Goal: Information Seeking & Learning: Learn about a topic

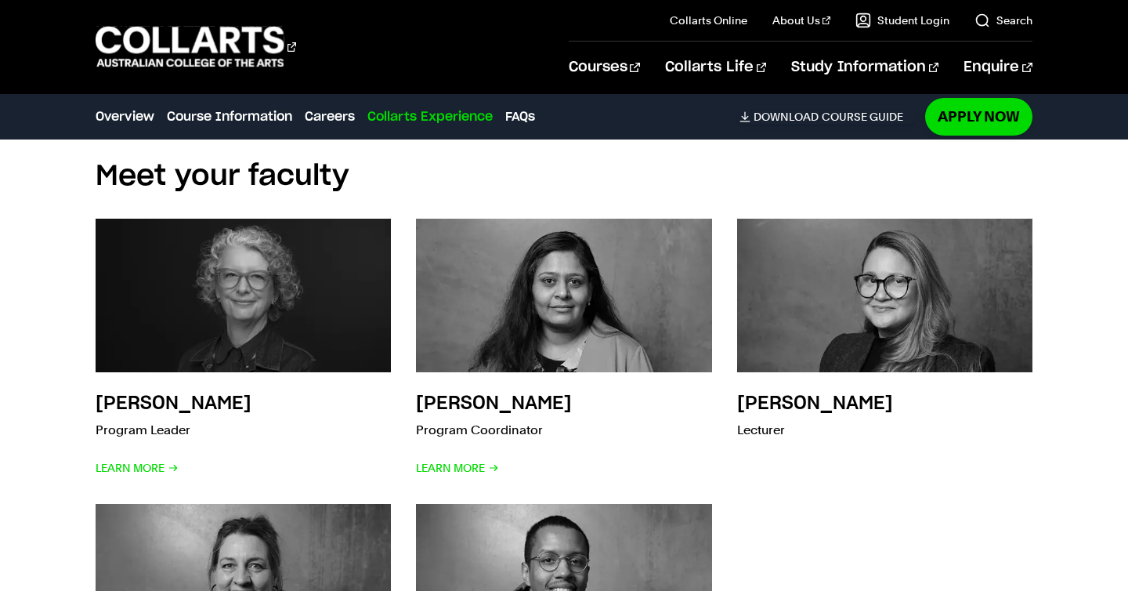
scroll to position [5890, 0]
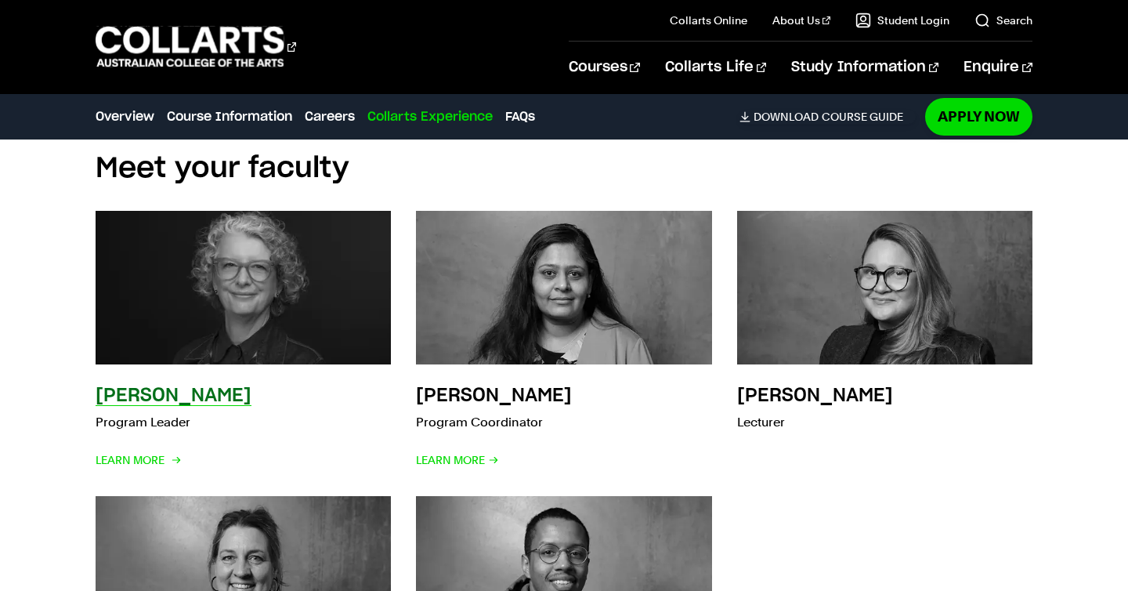
click at [177, 386] on h3 "[PERSON_NAME]" at bounding box center [174, 395] width 156 height 19
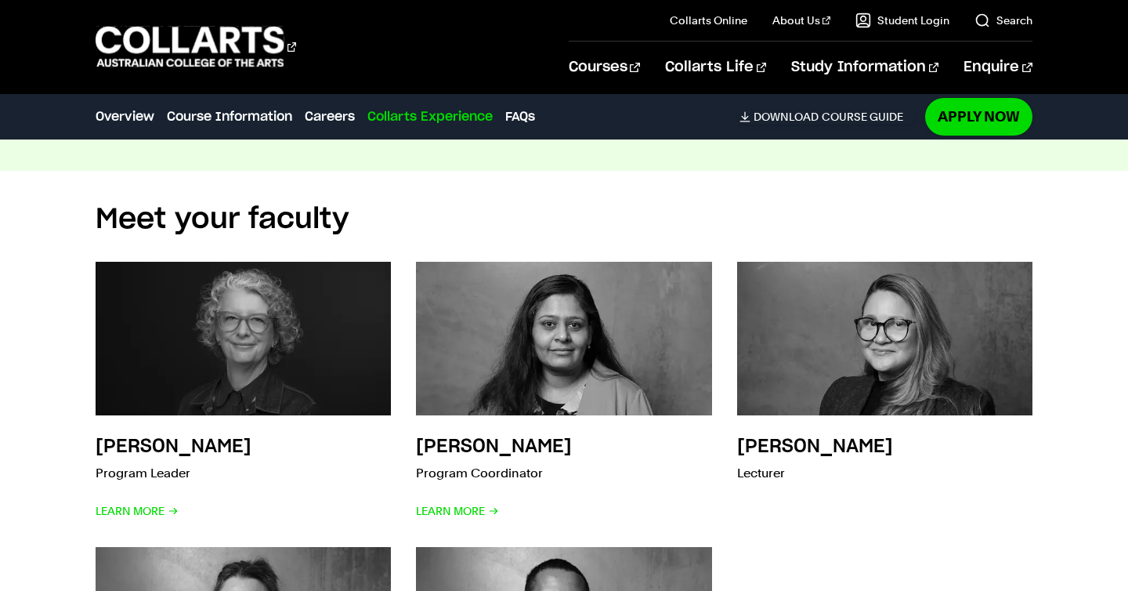
scroll to position [4606, 0]
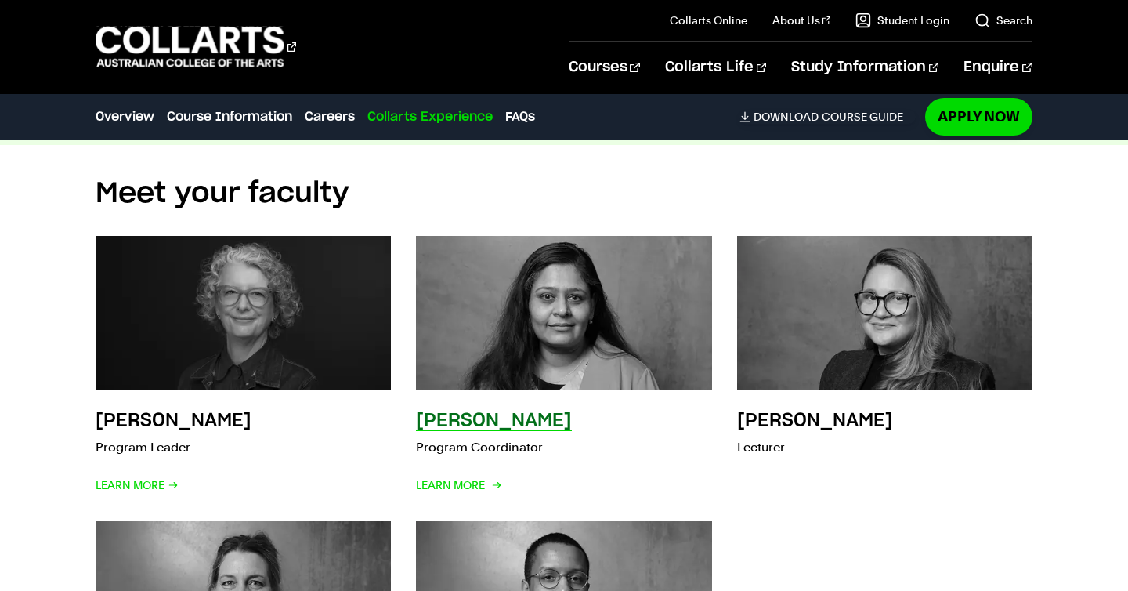
click at [511, 414] on h3 "Reena Iyer" at bounding box center [494, 420] width 156 height 19
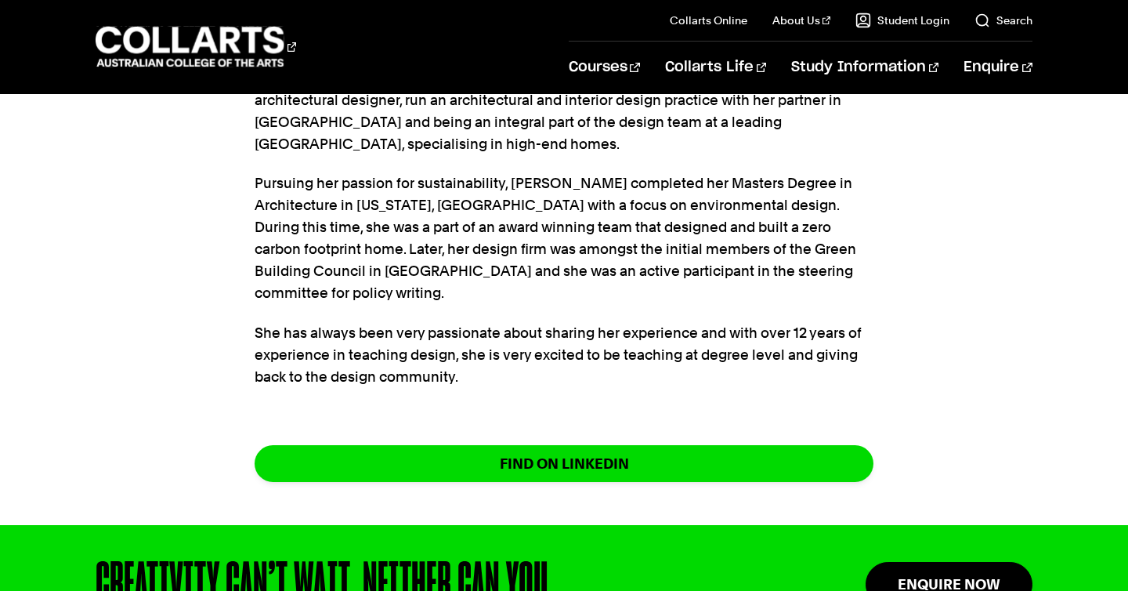
scroll to position [595, 0]
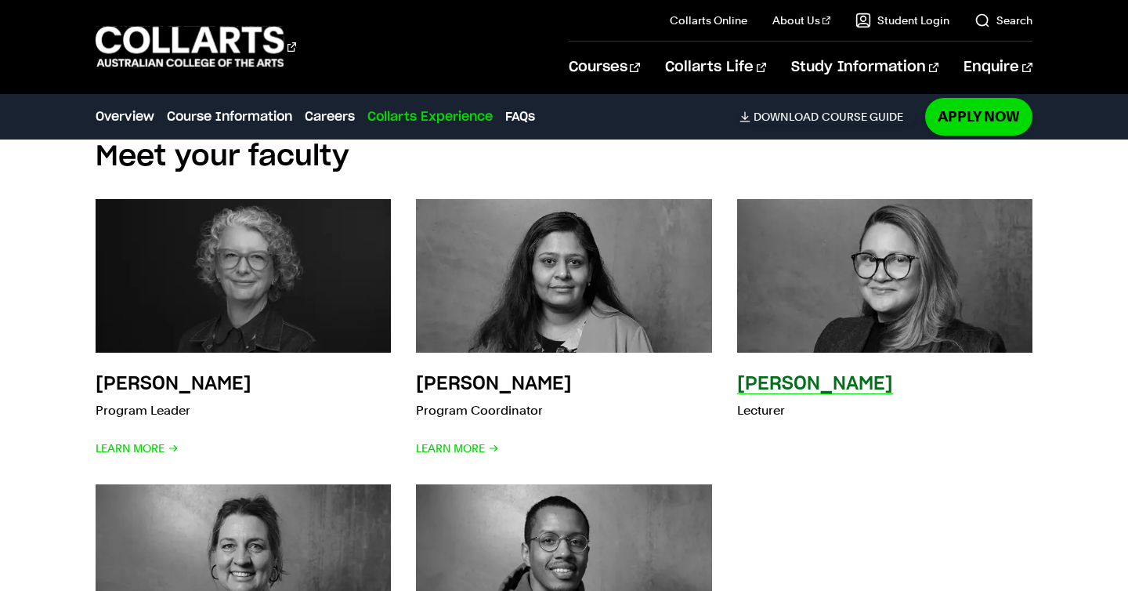
click at [808, 383] on h3 "Nena Alvarez" at bounding box center [815, 383] width 156 height 19
click at [757, 412] on p "Lecturer" at bounding box center [815, 410] width 156 height 22
click at [757, 391] on h3 "Nena Alvarez" at bounding box center [815, 383] width 156 height 19
click at [775, 320] on img at bounding box center [884, 275] width 325 height 168
click at [762, 399] on p "Lecturer" at bounding box center [815, 410] width 156 height 22
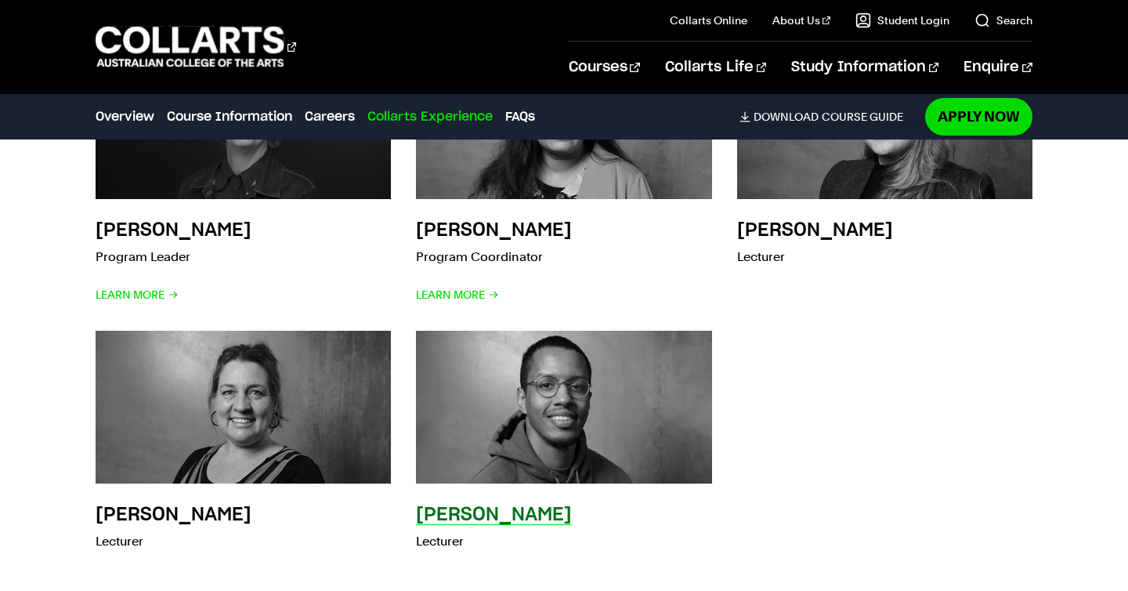
scroll to position [4856, 0]
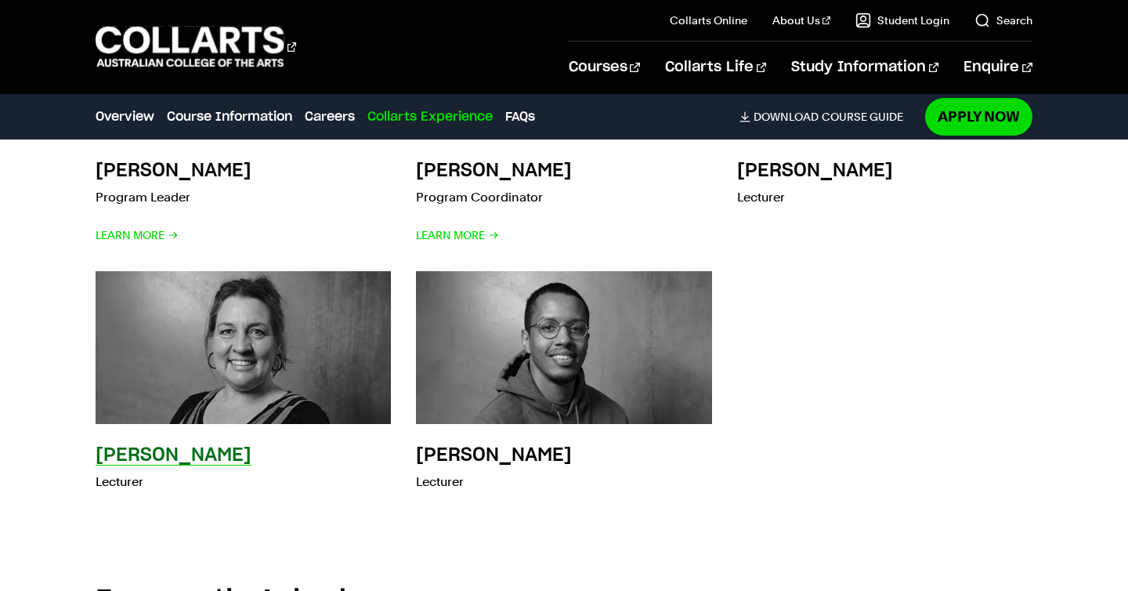
click at [222, 450] on h3 "[PERSON_NAME]" at bounding box center [174, 455] width 156 height 19
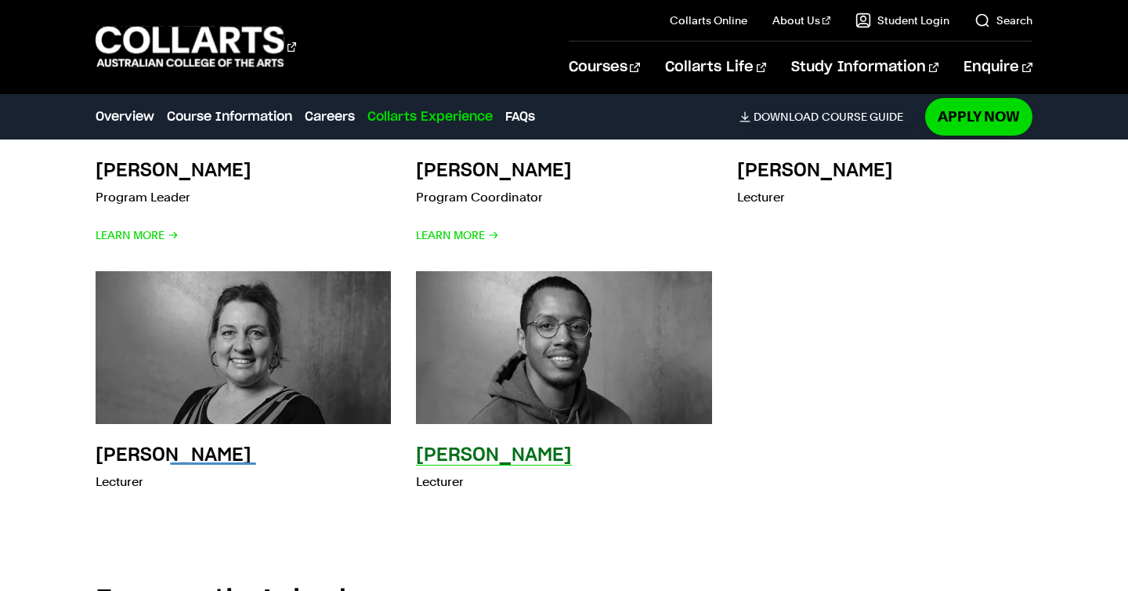
click at [464, 454] on h3 "[PERSON_NAME]" at bounding box center [494, 455] width 156 height 19
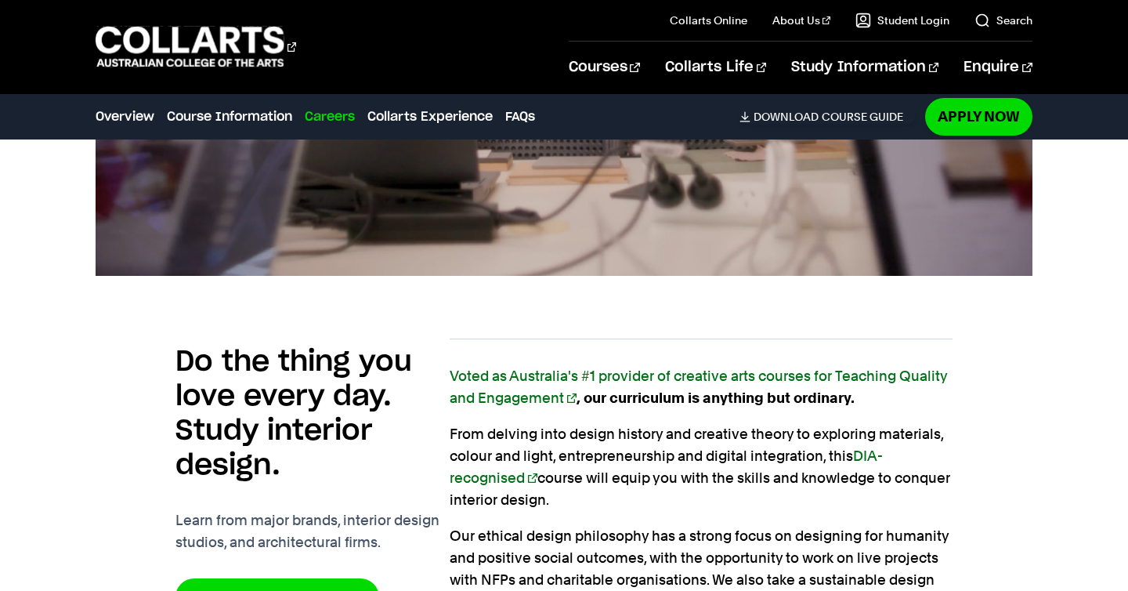
scroll to position [0, 0]
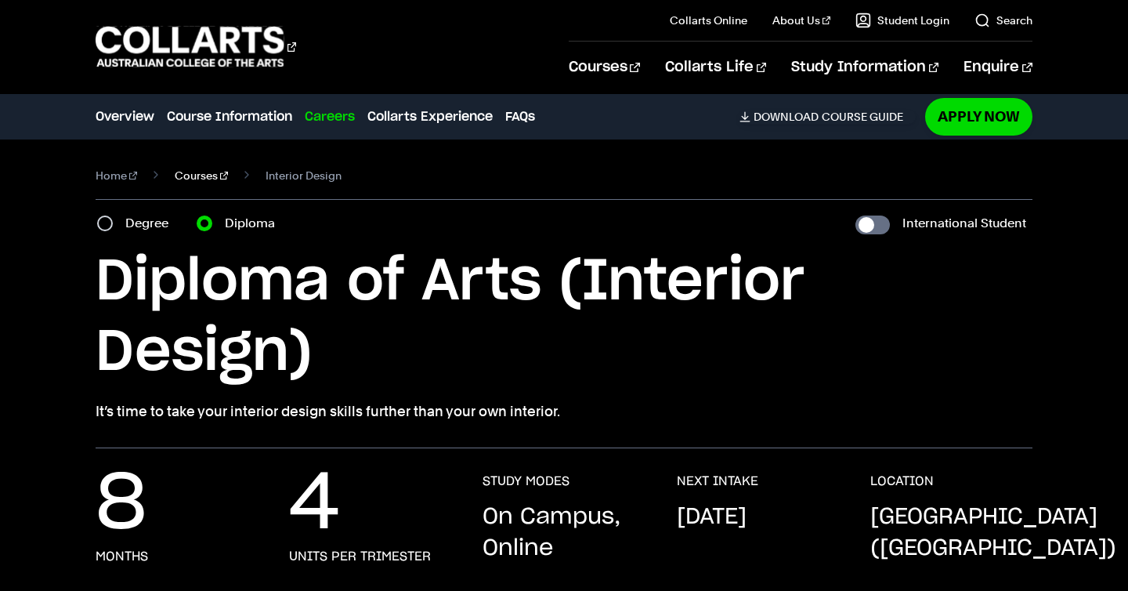
click at [175, 174] on link "Courses" at bounding box center [201, 175] width 53 height 22
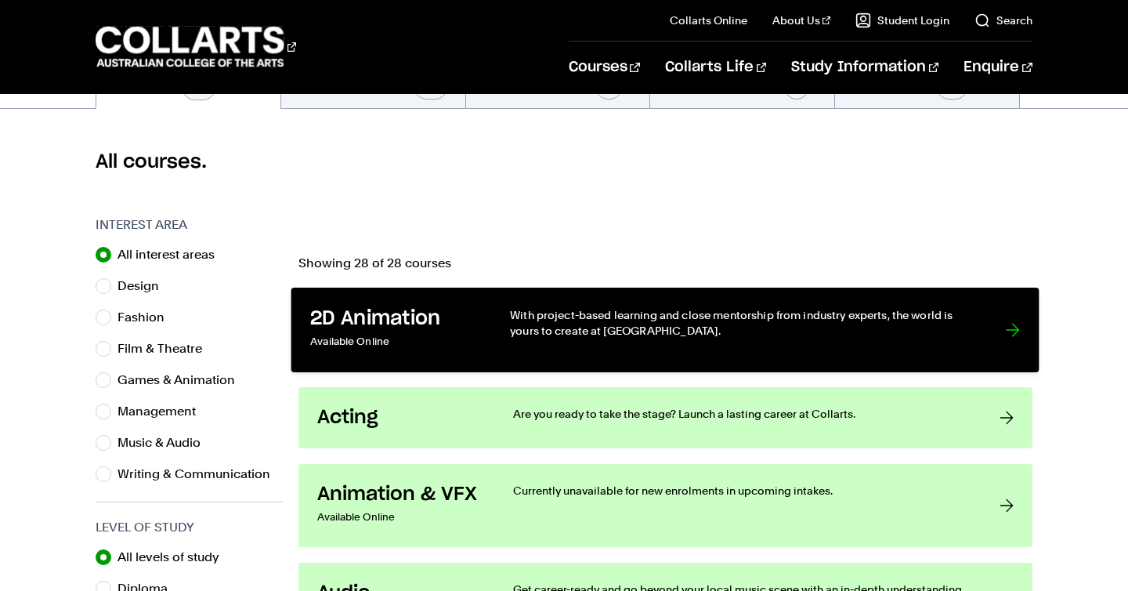
scroll to position [392, 0]
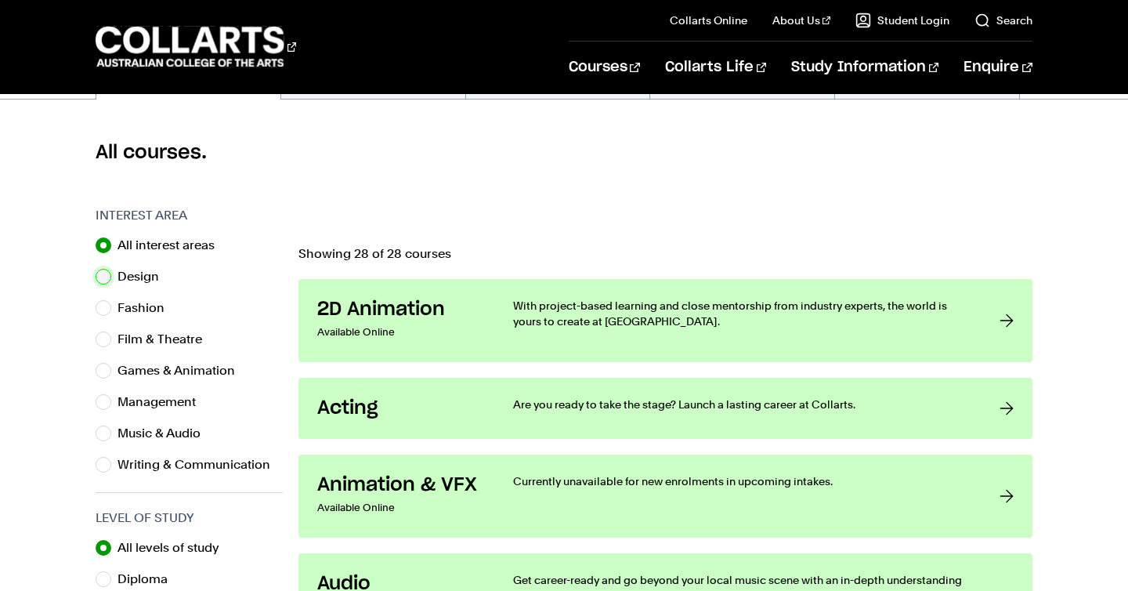
click at [103, 273] on input "Design" at bounding box center [104, 277] width 16 height 16
radio input "true"
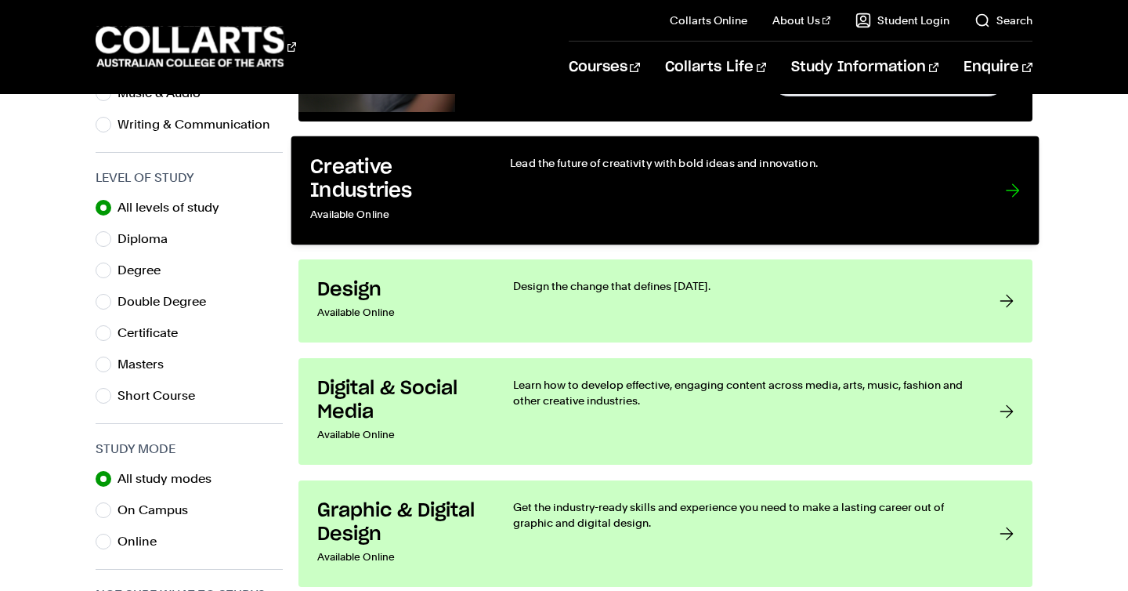
scroll to position [707, 0]
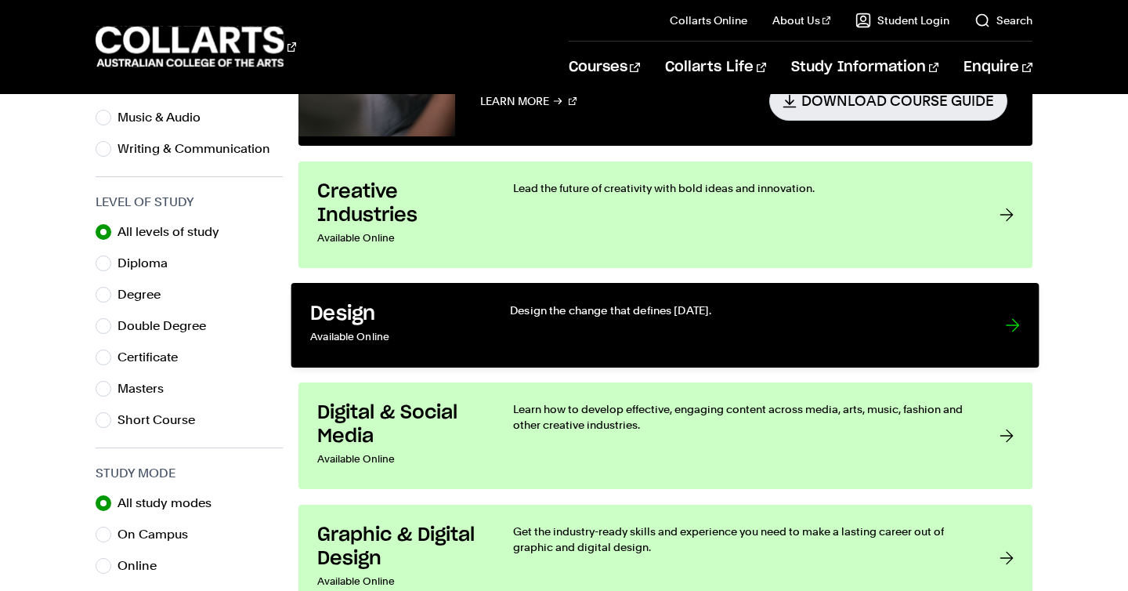
click at [677, 348] on link "Design Available Online Design the change that defines tomorrow." at bounding box center [665, 325] width 748 height 85
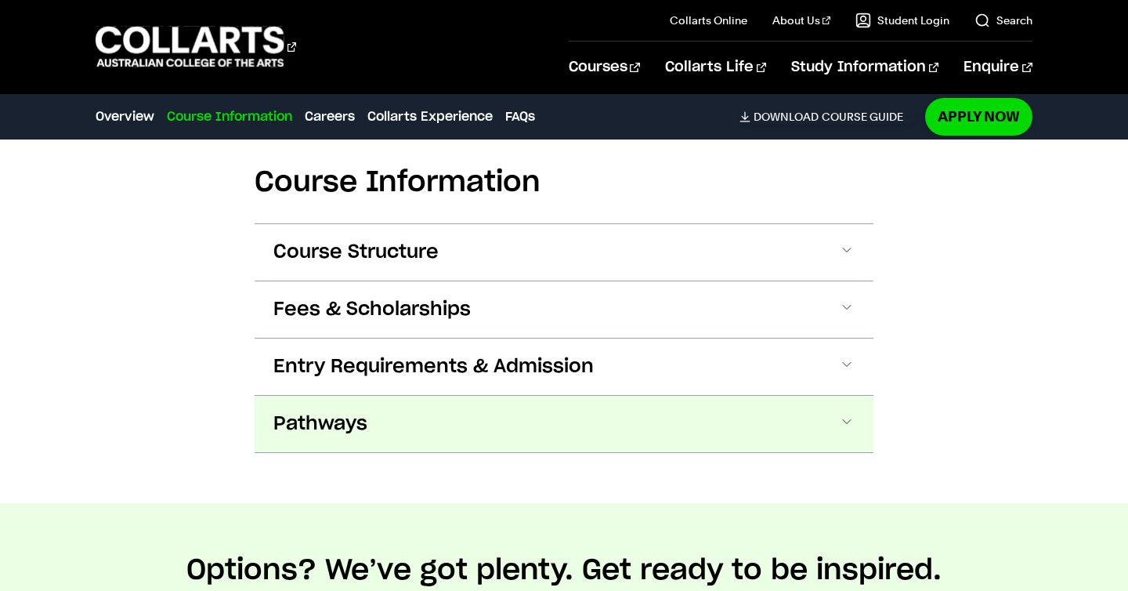
scroll to position [961, 0]
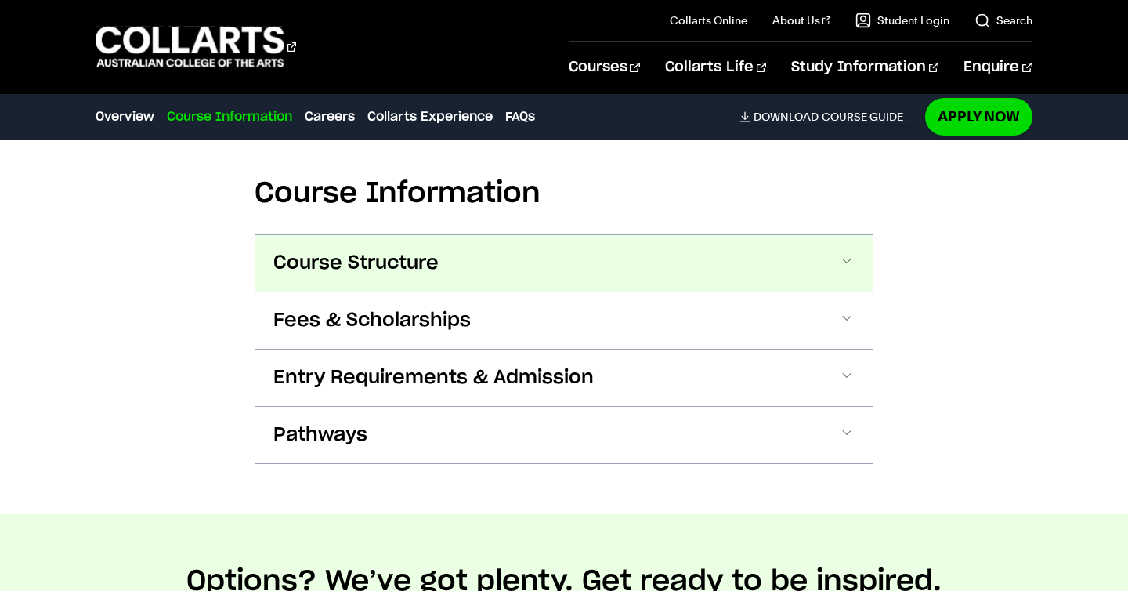
click at [688, 277] on button "Course Structure" at bounding box center [564, 263] width 619 height 56
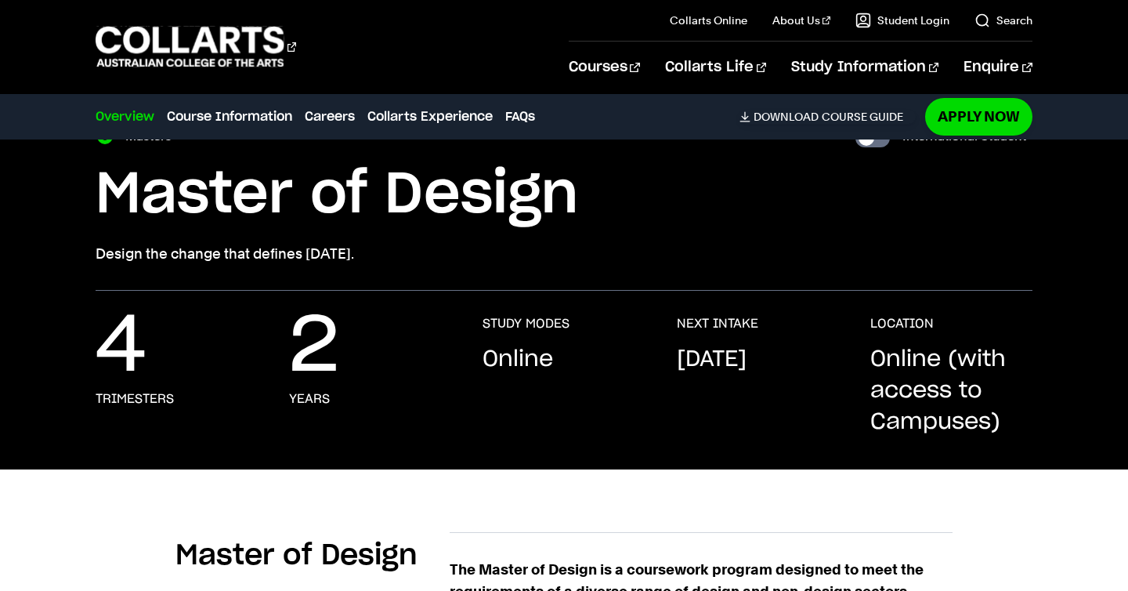
scroll to position [0, 0]
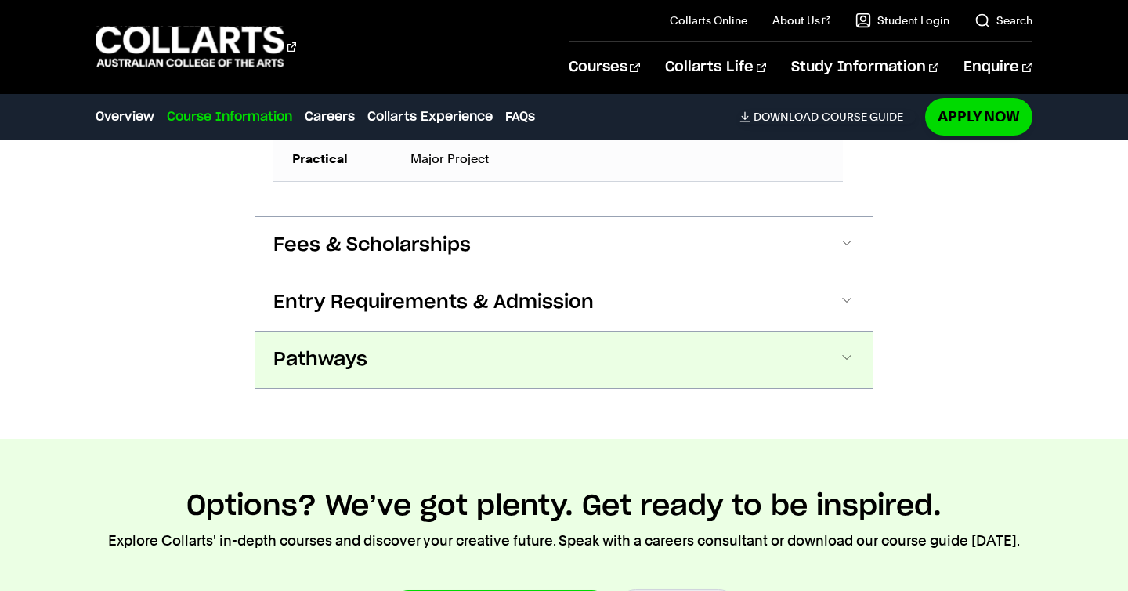
click at [301, 388] on button "Pathways" at bounding box center [564, 359] width 619 height 56
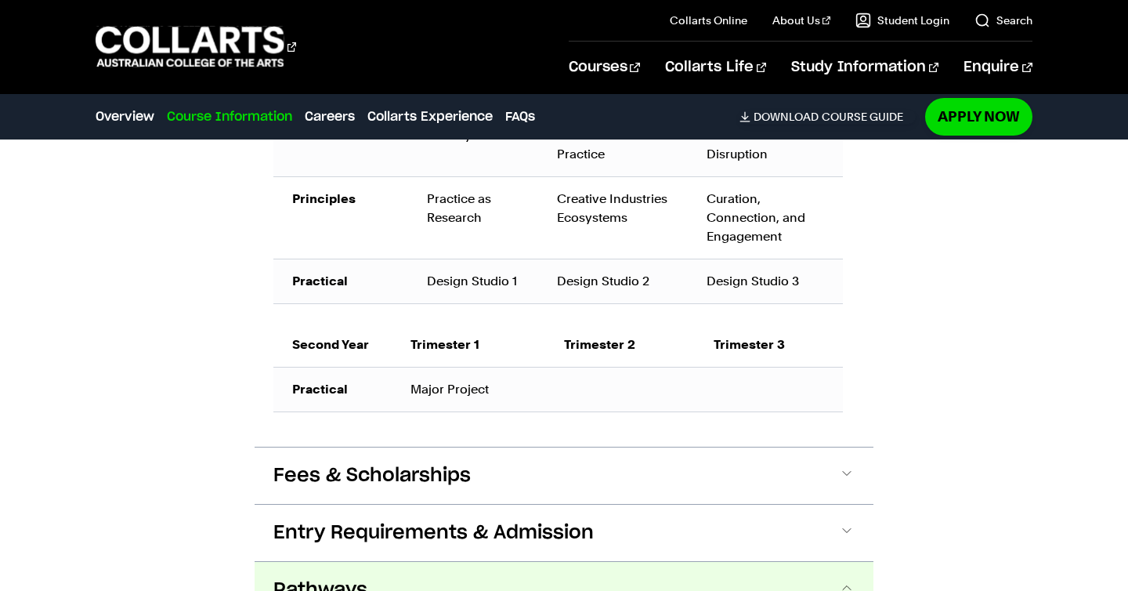
scroll to position [1270, 0]
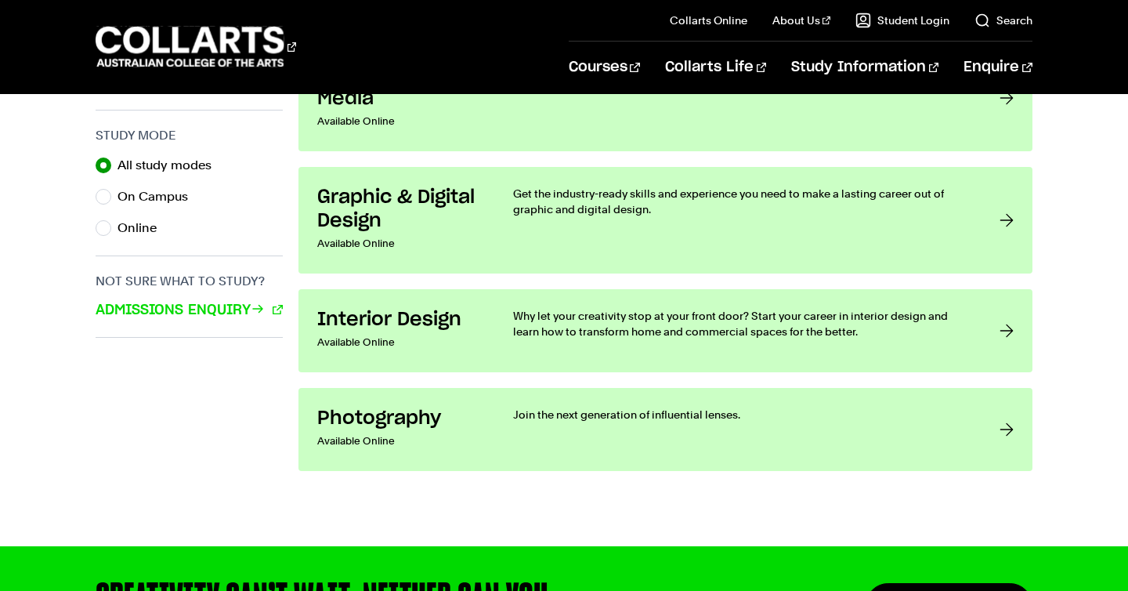
scroll to position [1049, 0]
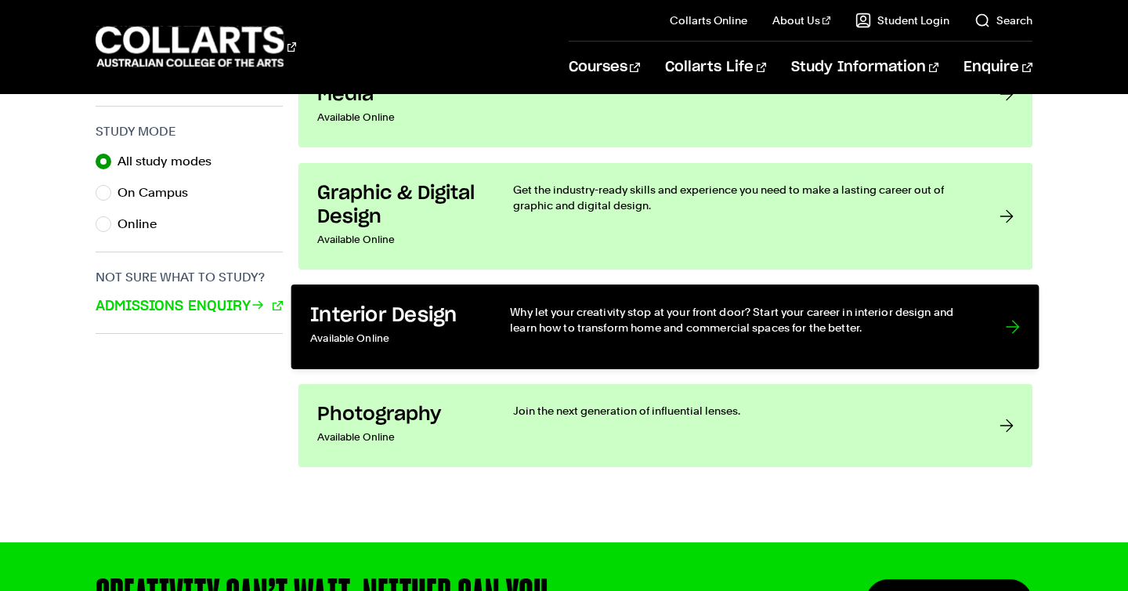
click at [546, 321] on p "Why let your creativity stop at your front door? Start your career in interior …" at bounding box center [743, 319] width 464 height 32
click at [583, 330] on p "Why let your creativity stop at your front door? Start your career in interior …" at bounding box center [743, 319] width 464 height 32
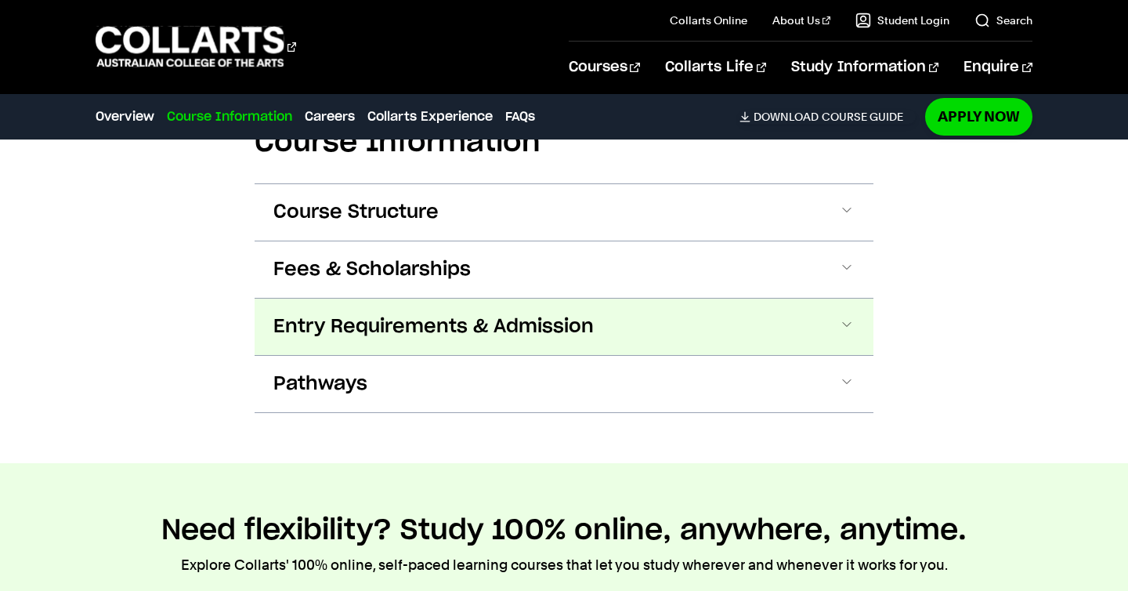
scroll to position [1842, 0]
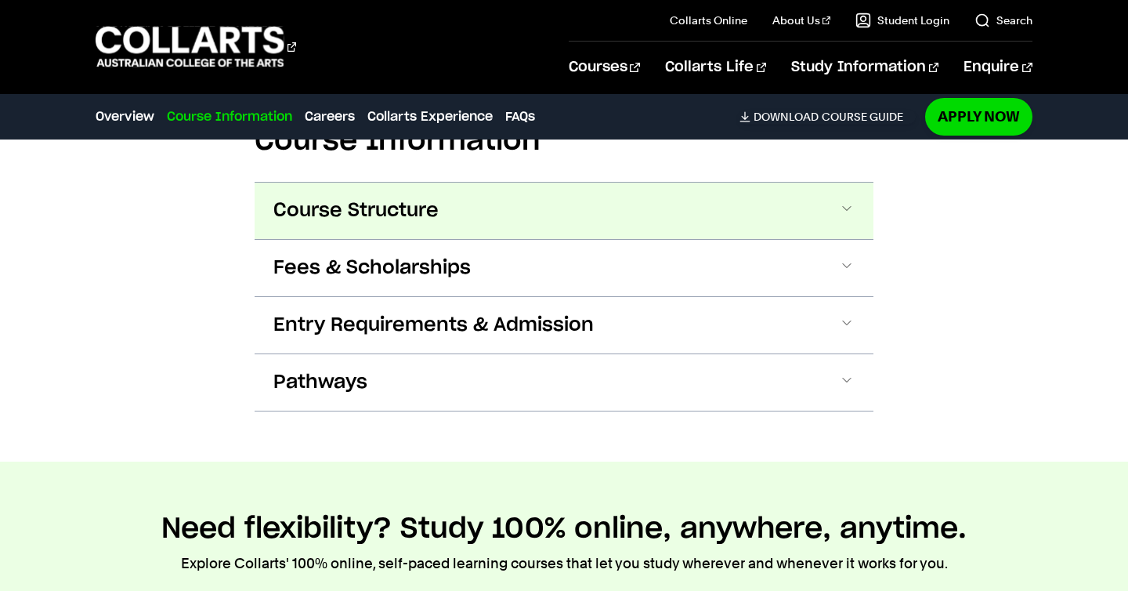
click at [396, 224] on button "Course Structure" at bounding box center [564, 211] width 619 height 56
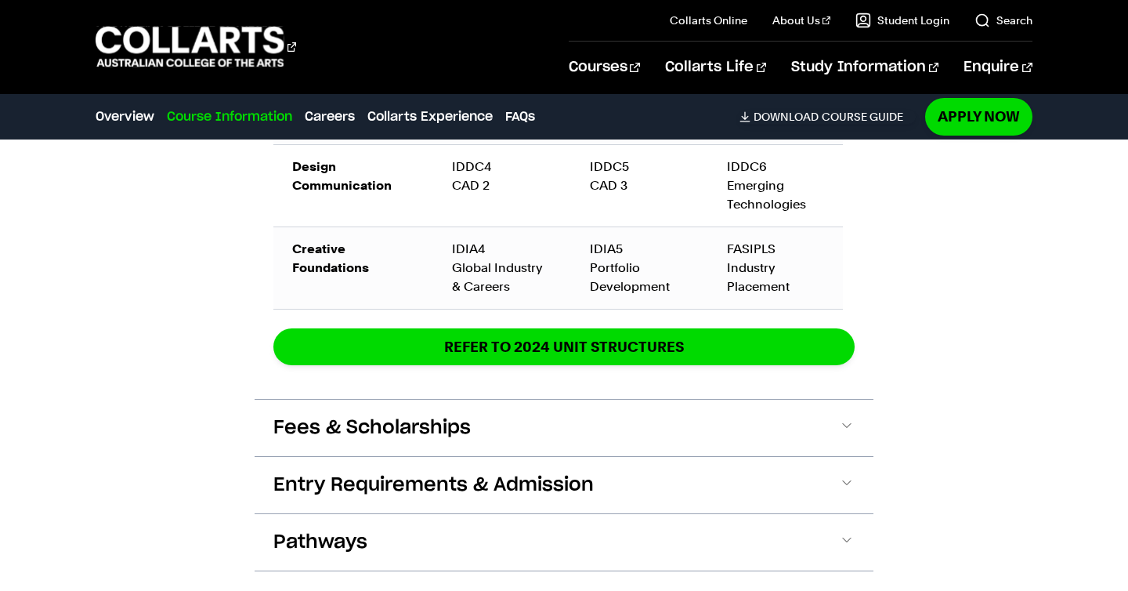
scroll to position [2703, 0]
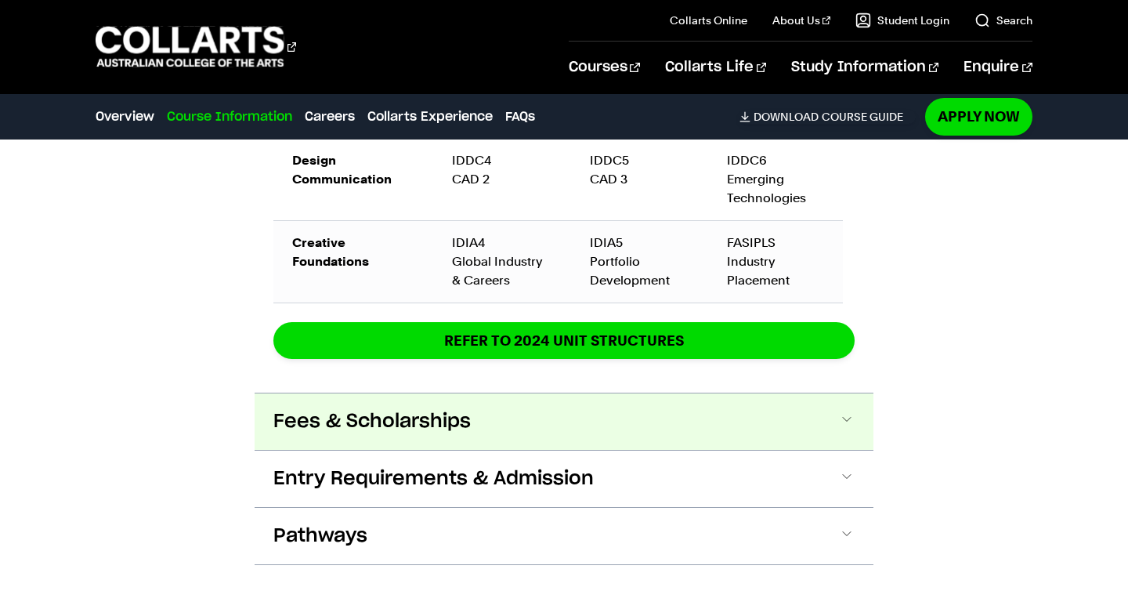
click at [412, 425] on span "Fees & Scholarships" at bounding box center [371, 421] width 197 height 25
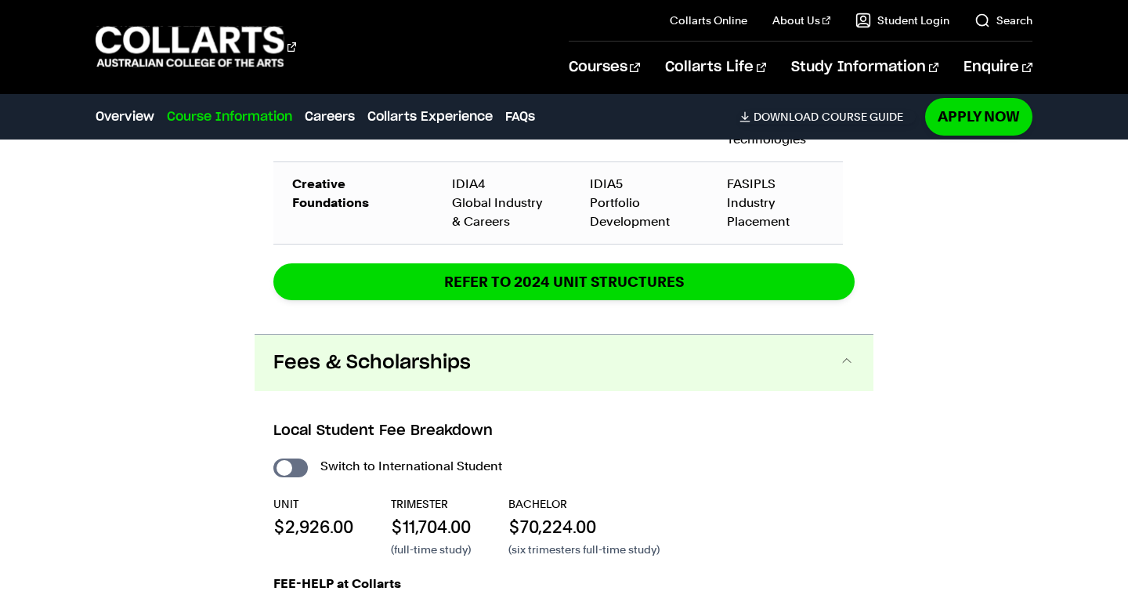
scroll to position [2746, 0]
